Goal: Check status: Check status

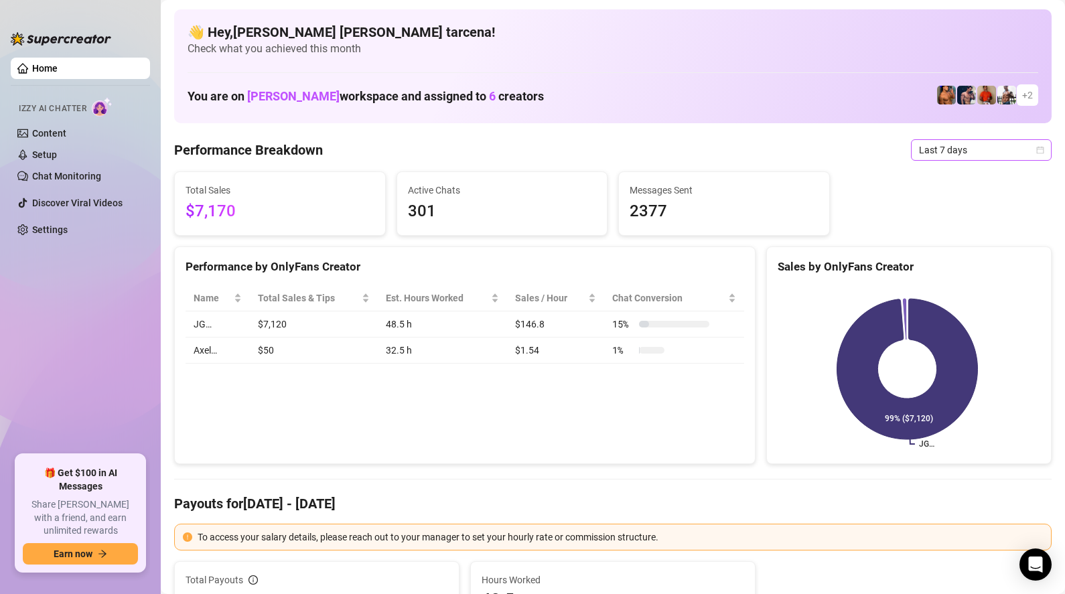
click at [967, 152] on span "Last 7 days" at bounding box center [981, 150] width 125 height 20
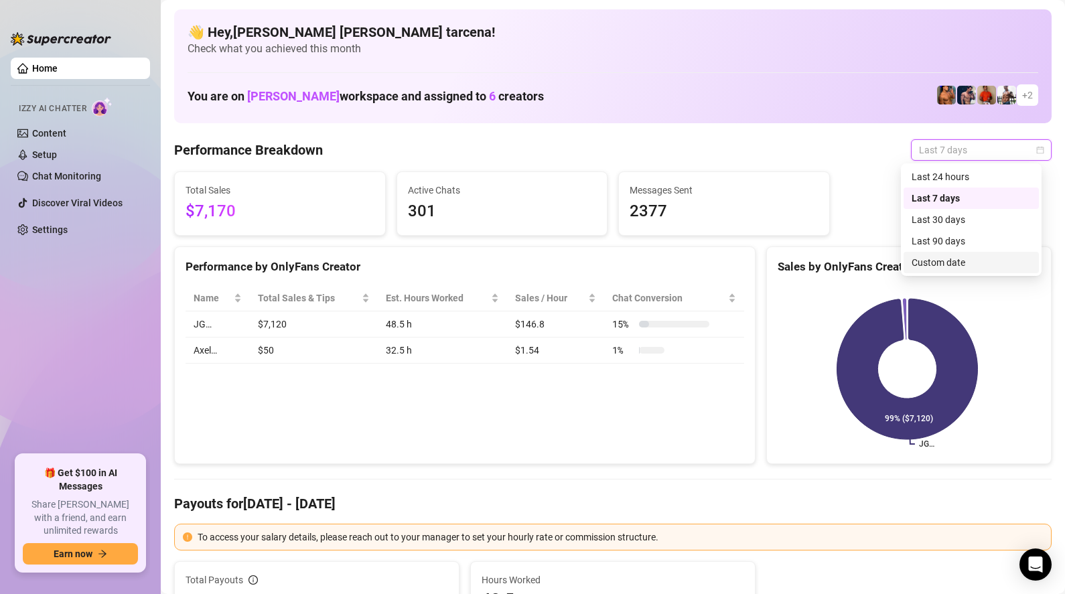
click at [946, 265] on div "Custom date" at bounding box center [971, 262] width 119 height 15
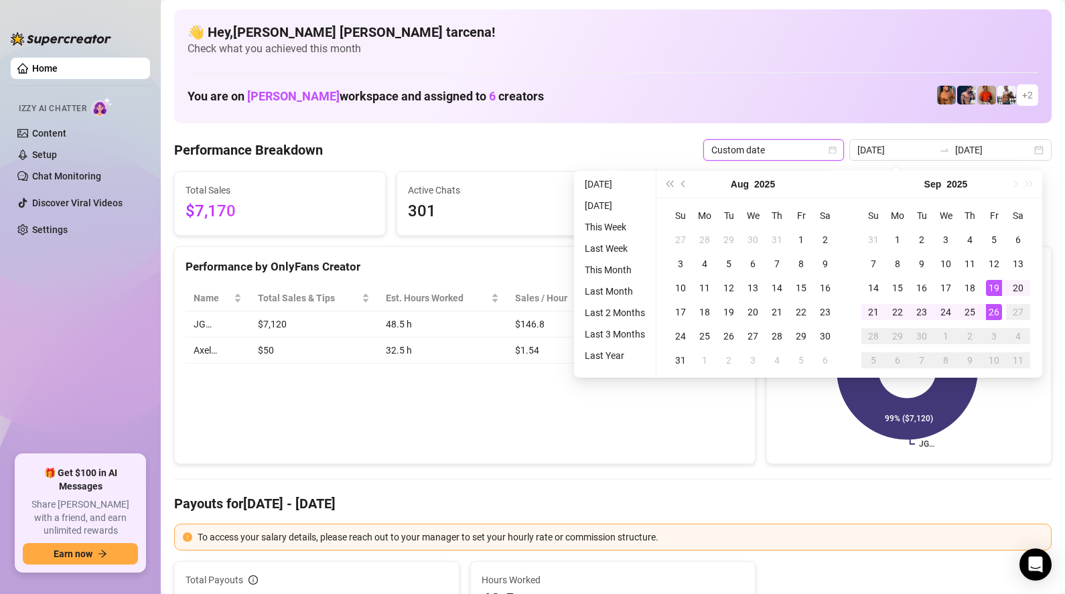
type input "[DATE]"
click at [999, 306] on div "26" at bounding box center [994, 312] width 16 height 16
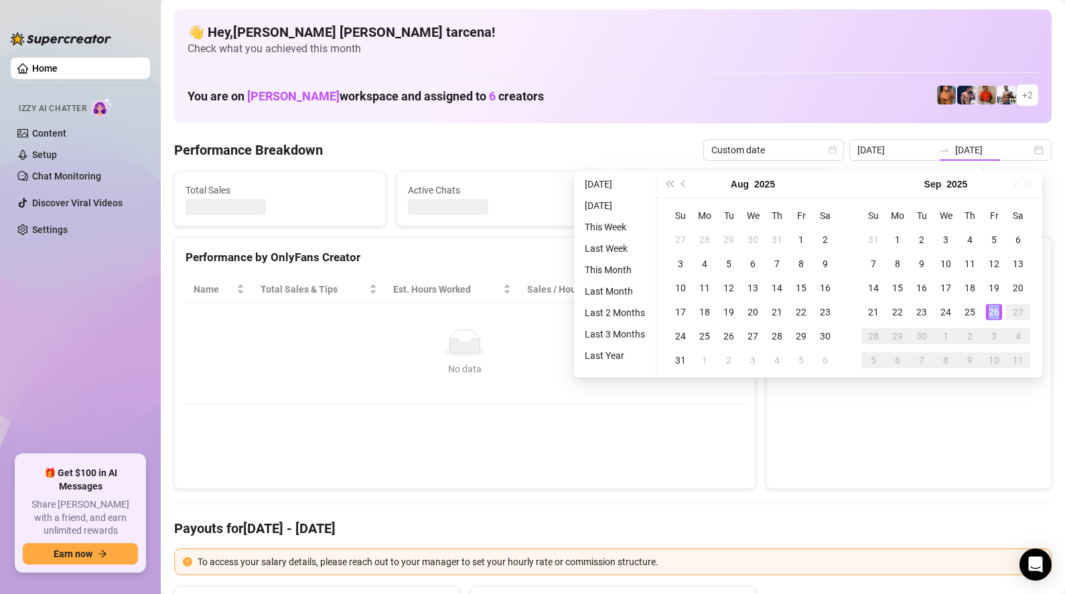
type input "[DATE]"
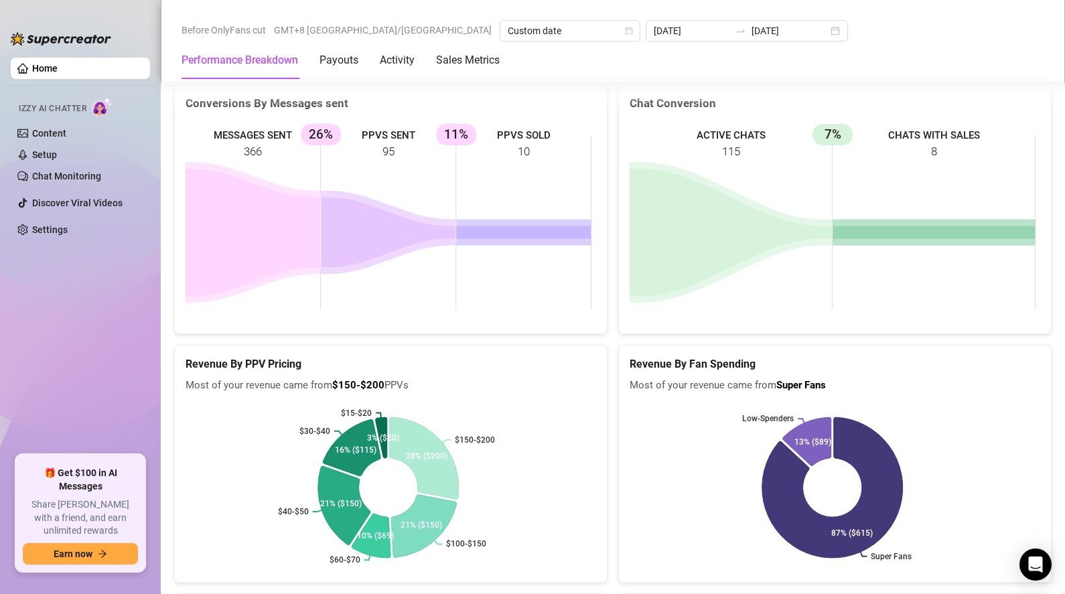
scroll to position [1764, 0]
